Goal: Task Accomplishment & Management: Complete application form

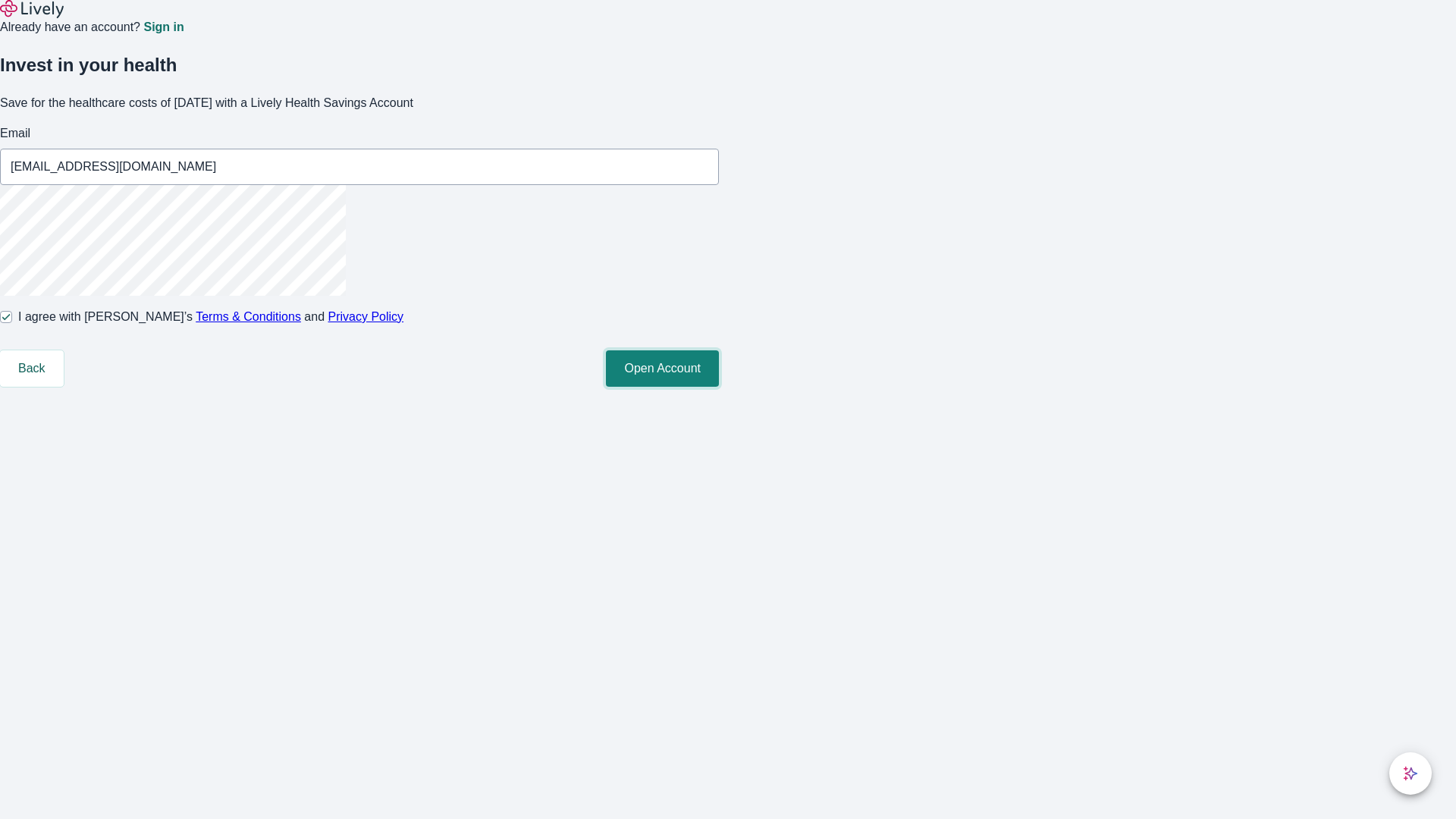
click at [719, 387] on button "Open Account" at bounding box center [662, 368] width 113 height 37
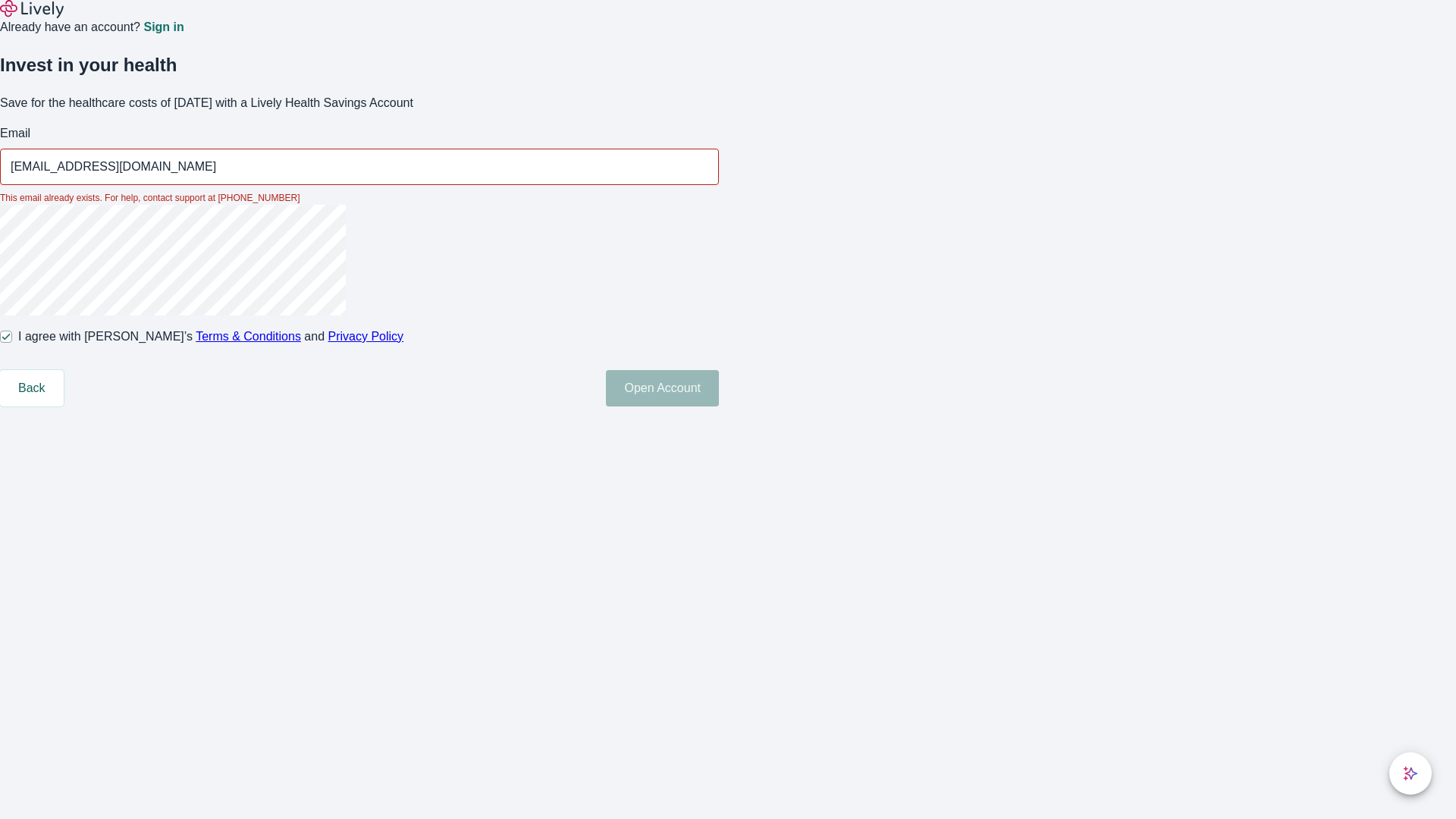
type input "[EMAIL_ADDRESS][DOMAIN_NAME]"
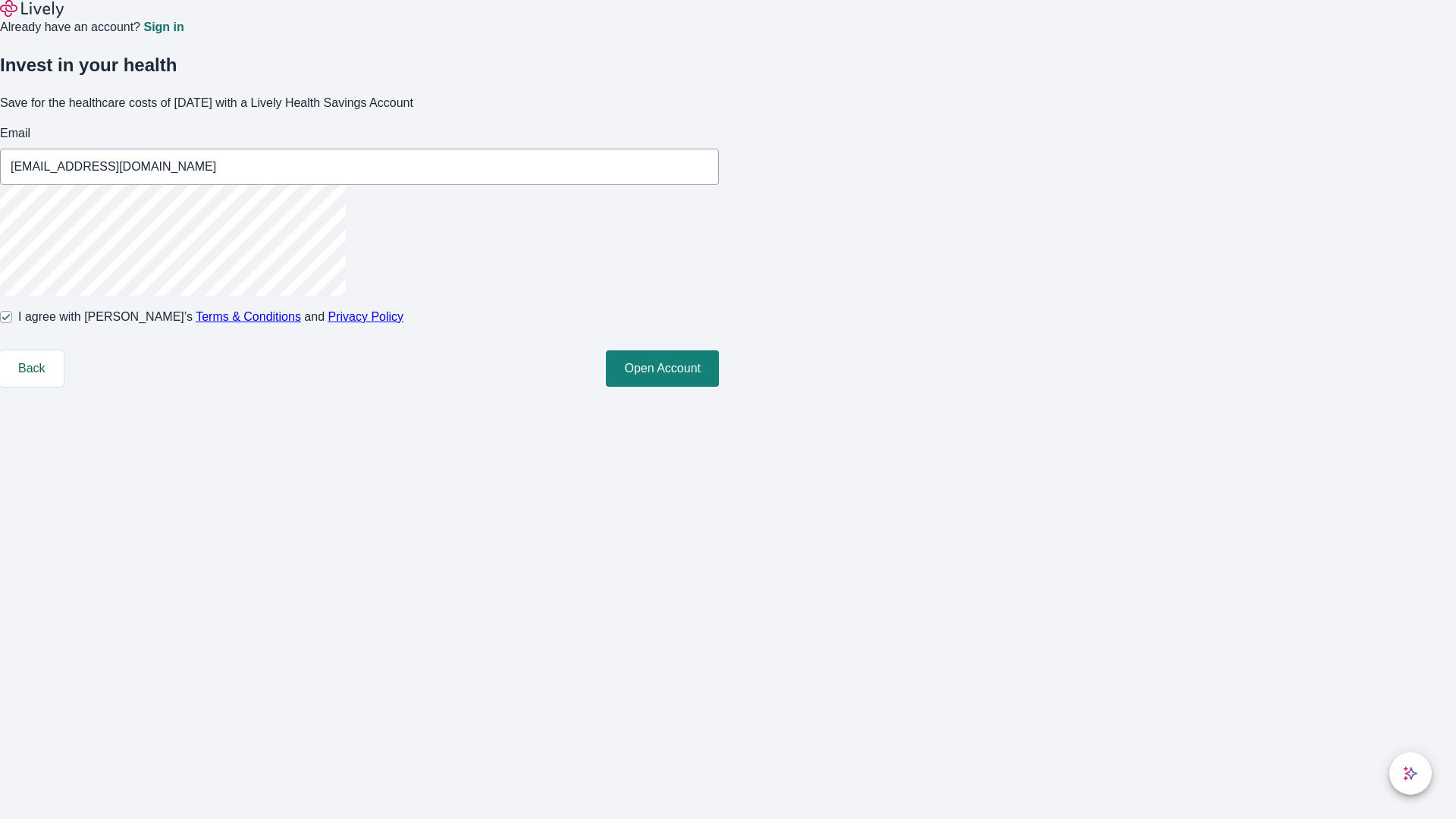
click at [13, 323] on input "I agree with Lively’s Terms & Conditions and Privacy Policy" at bounding box center [6, 317] width 13 height 13
checkbox input "false"
type input "[EMAIL_ADDRESS][DOMAIN_NAME]"
click at [13, 323] on input "I agree with Lively’s Terms & Conditions and Privacy Policy" at bounding box center [6, 317] width 13 height 13
checkbox input "true"
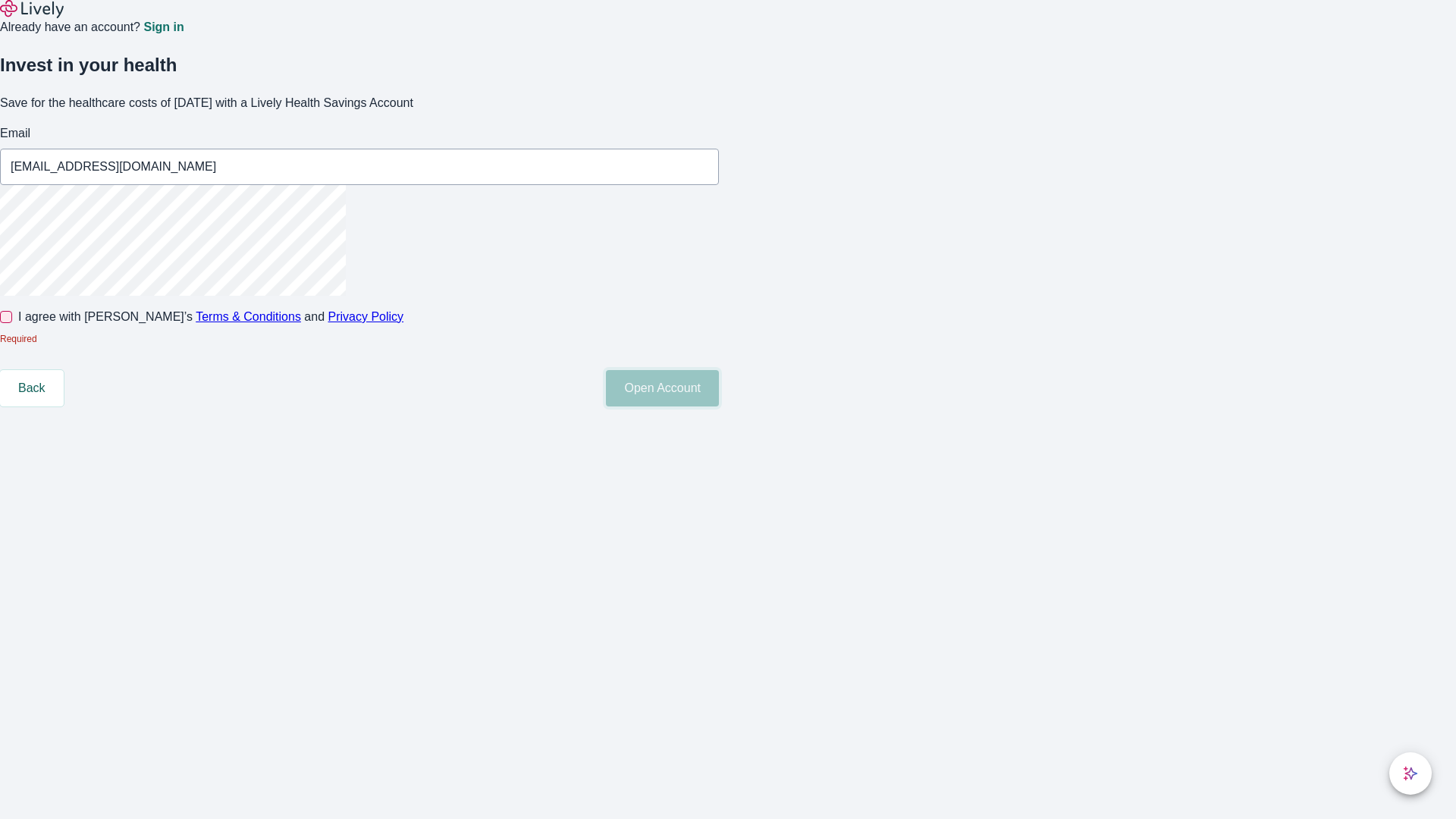
click at [719, 406] on button "Open Account" at bounding box center [662, 389] width 113 height 37
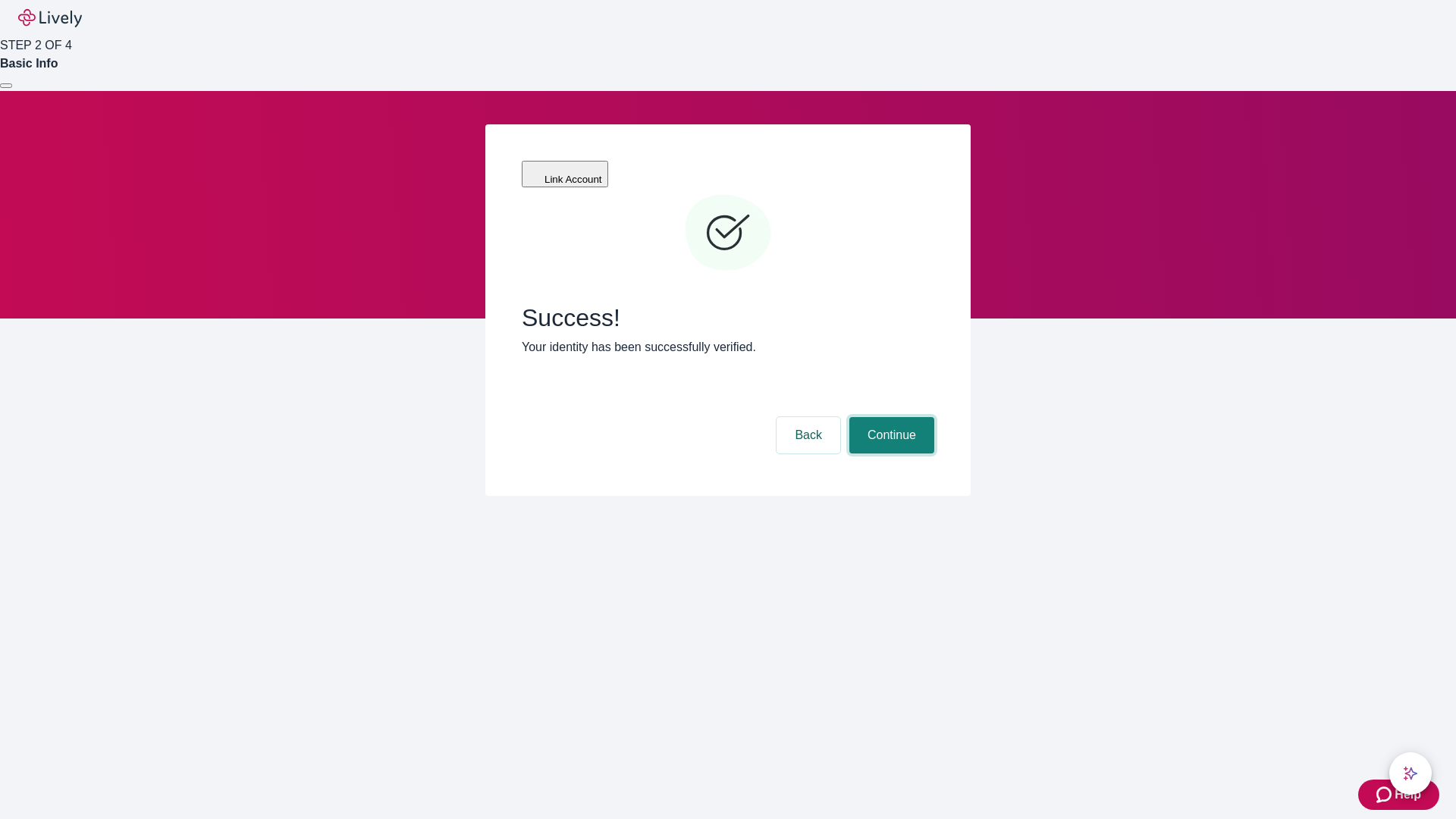
click at [890, 417] on button "Continue" at bounding box center [892, 435] width 85 height 37
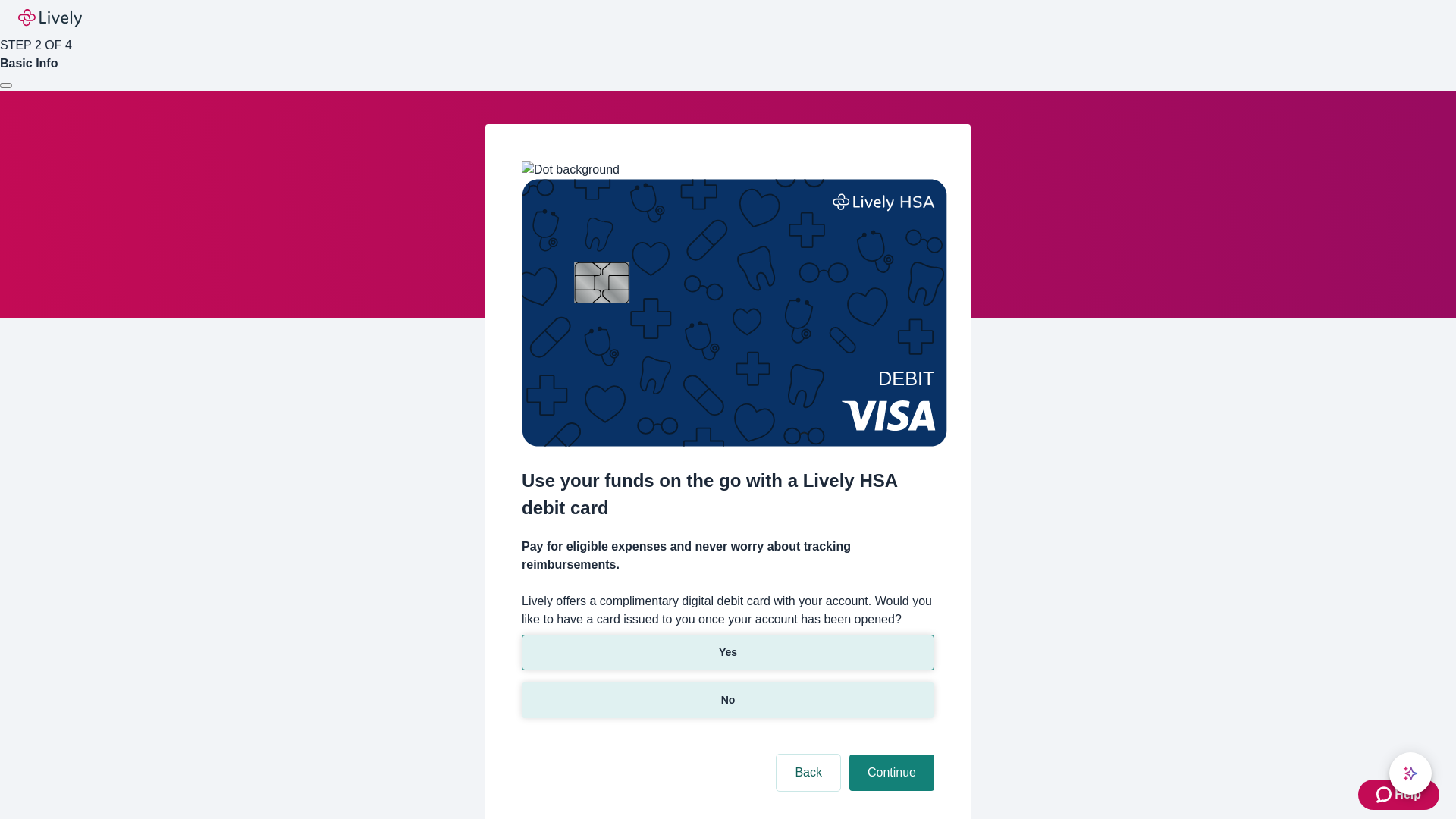
click at [727, 692] on p "No" at bounding box center [728, 700] width 15 height 16
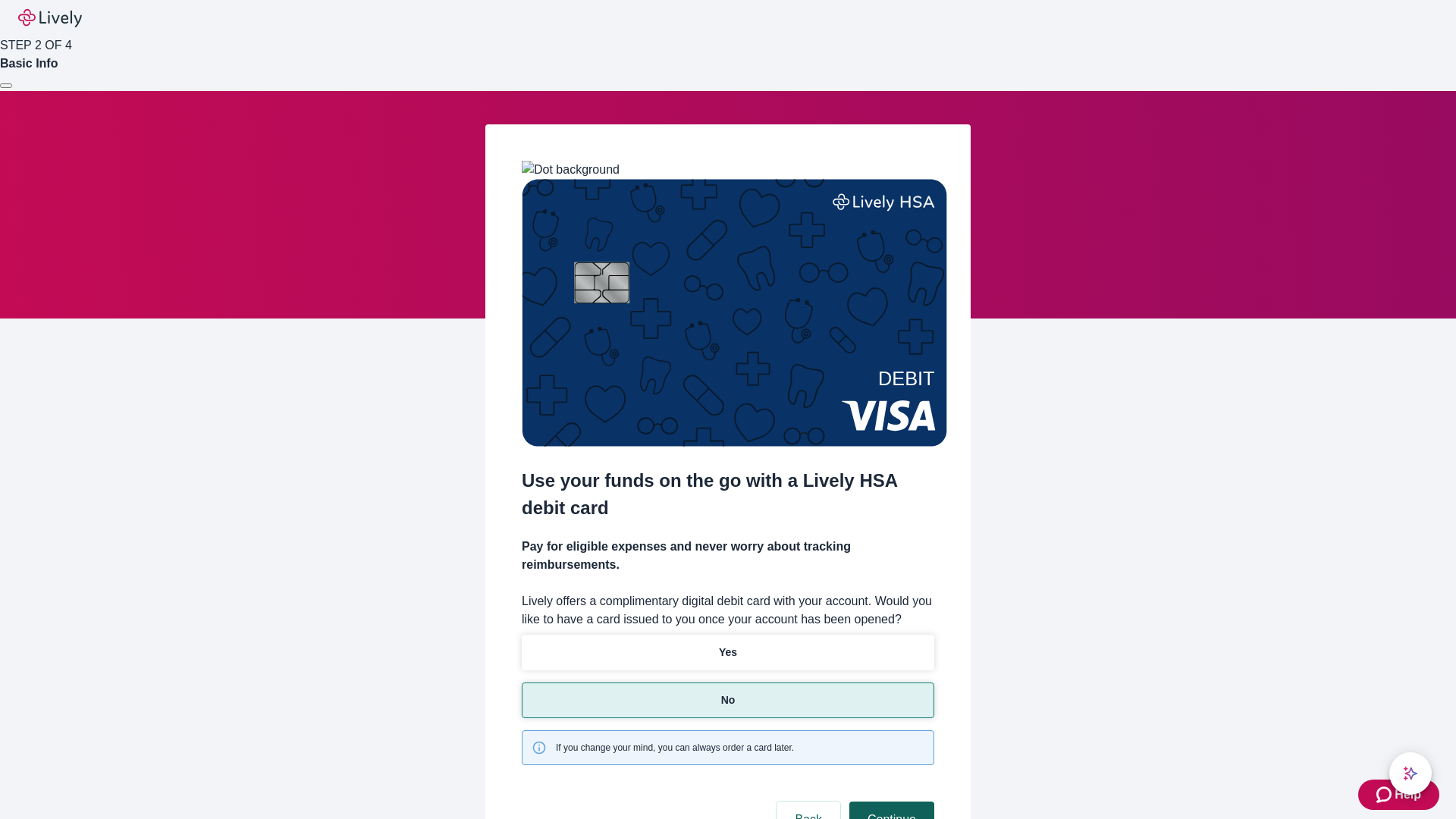
click at [890, 802] on button "Continue" at bounding box center [892, 820] width 85 height 37
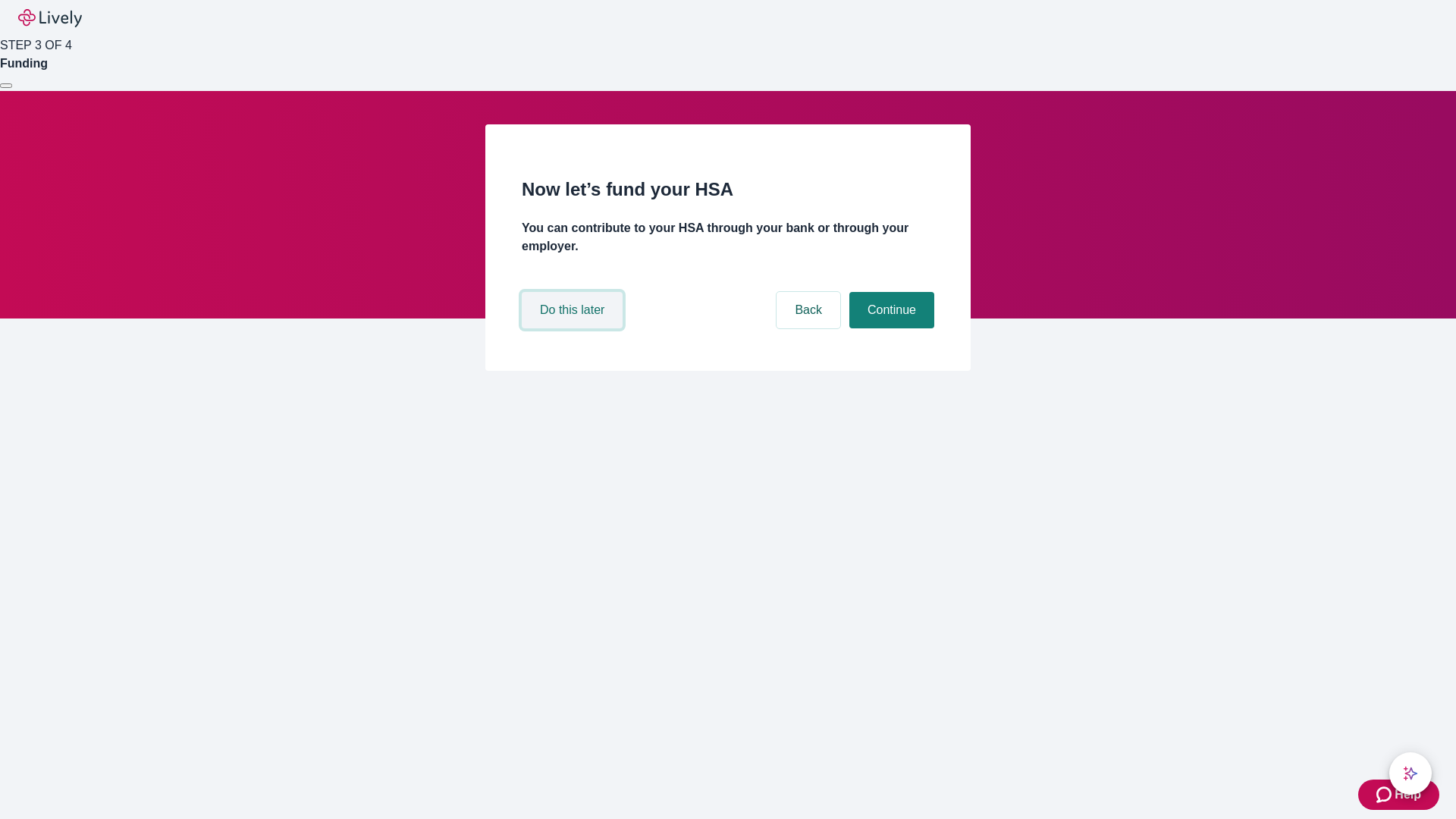
click at [574, 329] on button "Do this later" at bounding box center [572, 310] width 101 height 37
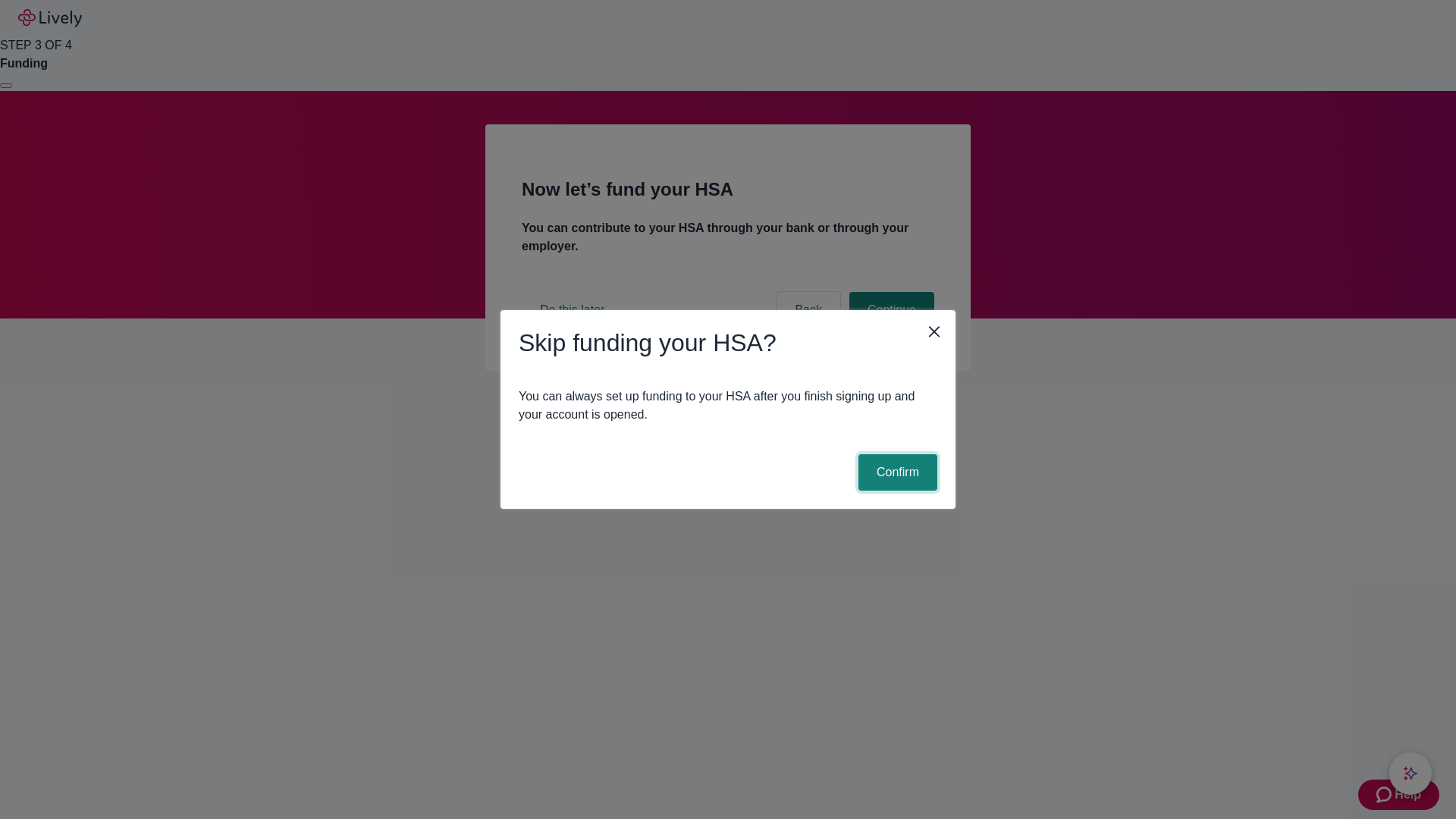
click at [896, 472] on button "Confirm" at bounding box center [898, 473] width 79 height 37
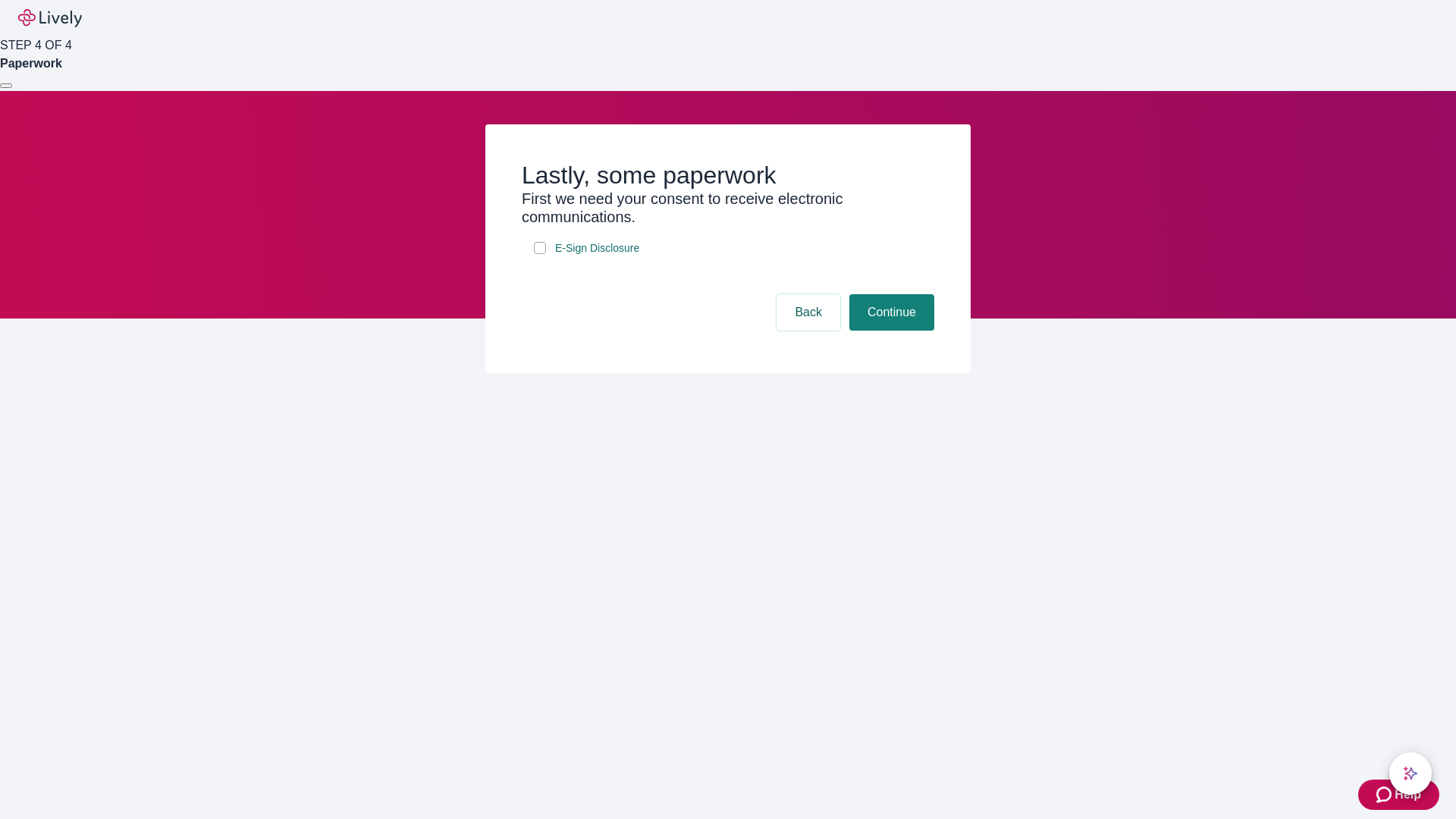
click at [540, 254] on input "E-Sign Disclosure" at bounding box center [540, 248] width 13 height 13
checkbox input "true"
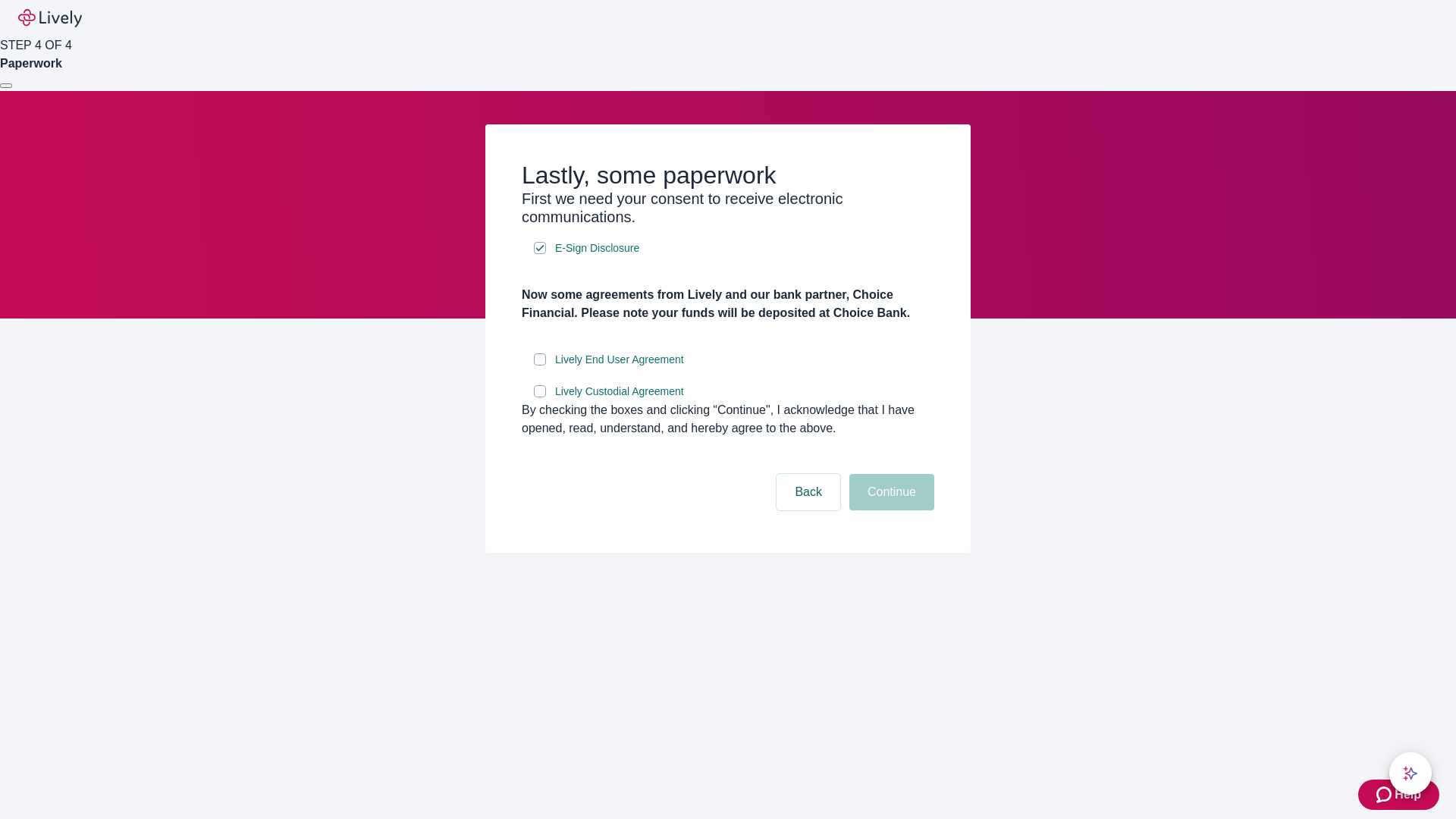
click at [540, 365] on input "Lively End User Agreement" at bounding box center [540, 360] width 13 height 13
checkbox input "true"
click at [540, 397] on input "Lively Custodial Agreement" at bounding box center [540, 391] width 13 height 13
checkbox input "true"
click at [890, 510] on button "Continue" at bounding box center [892, 492] width 85 height 37
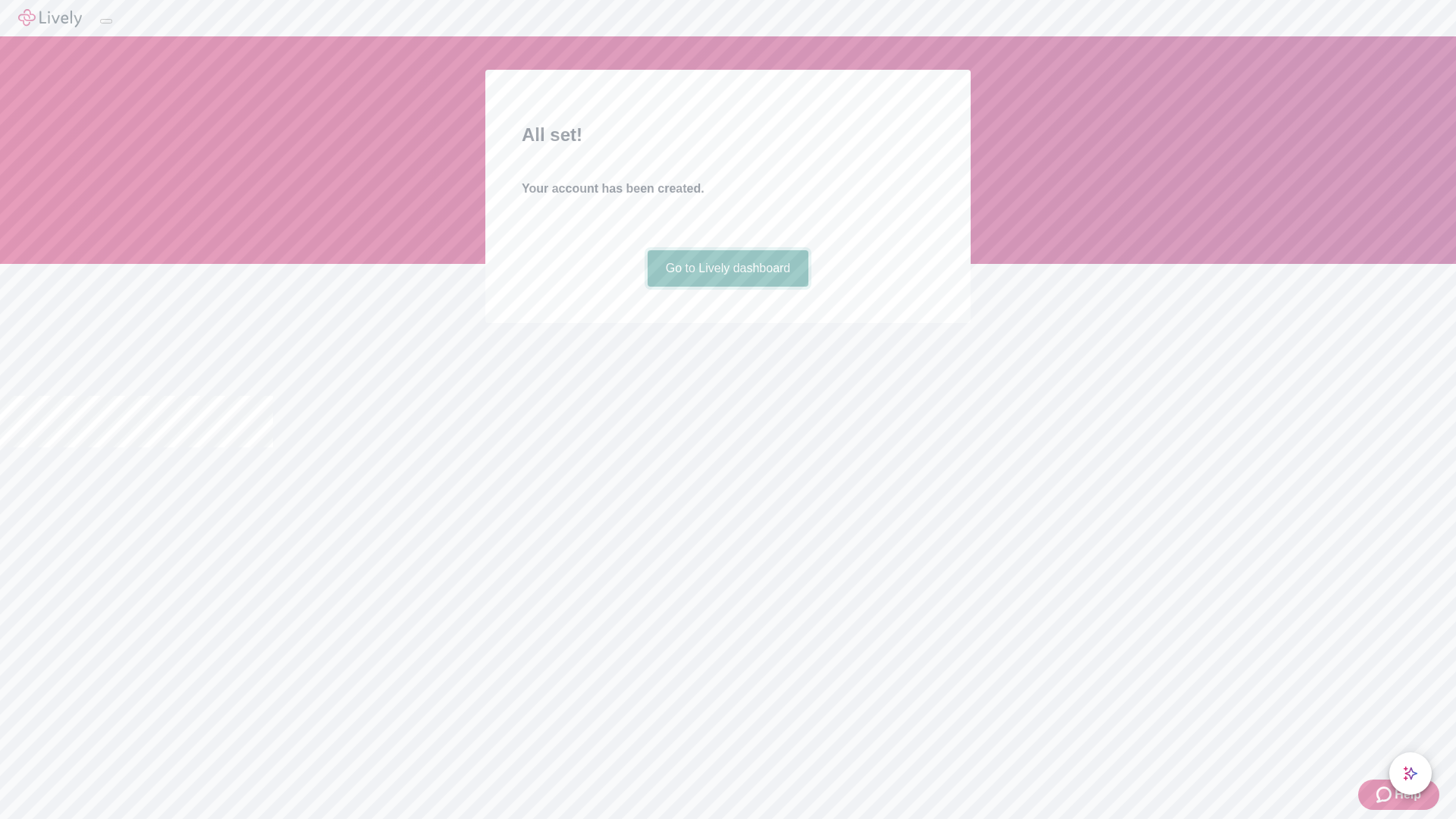
click at [727, 287] on link "Go to Lively dashboard" at bounding box center [728, 268] width 162 height 37
